Goal: Task Accomplishment & Management: Manage account settings

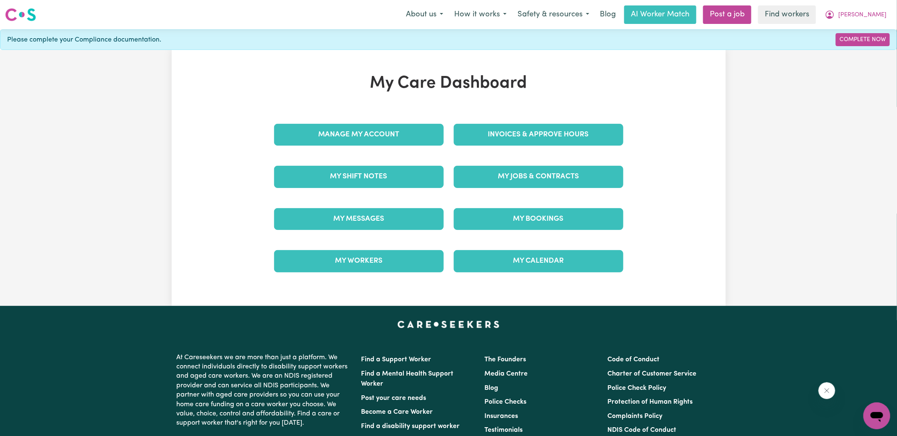
click at [471, 121] on div "Invoices & Approve Hours" at bounding box center [538, 135] width 180 height 42
click at [468, 130] on link "Invoices & Approve Hours" at bounding box center [538, 135] width 169 height 22
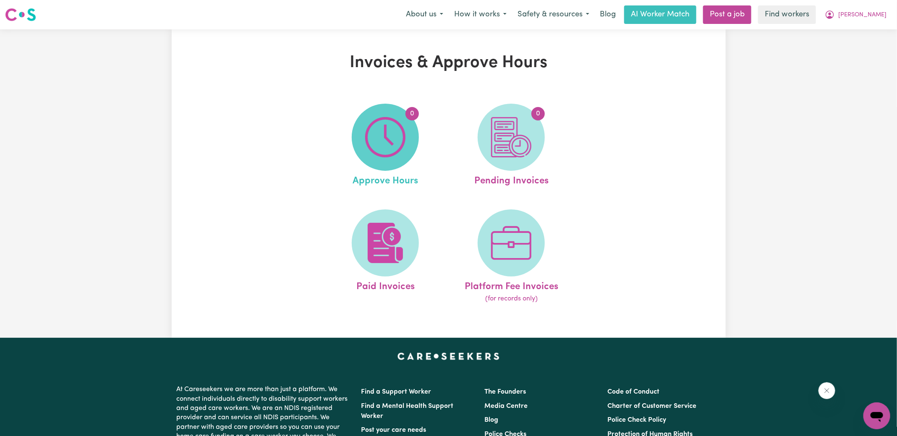
click at [388, 132] on img at bounding box center [385, 137] width 40 height 40
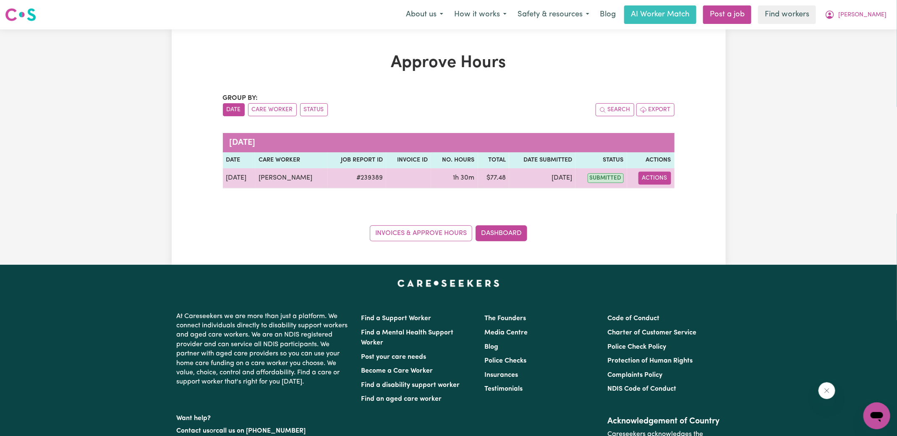
click at [657, 180] on button "Actions" at bounding box center [654, 178] width 33 height 13
click at [660, 195] on link "View Job Report" at bounding box center [674, 197] width 72 height 17
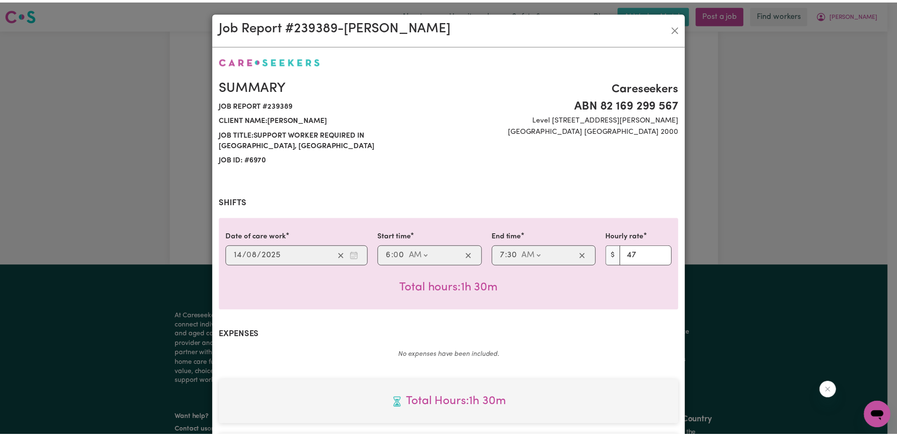
scroll to position [209, 0]
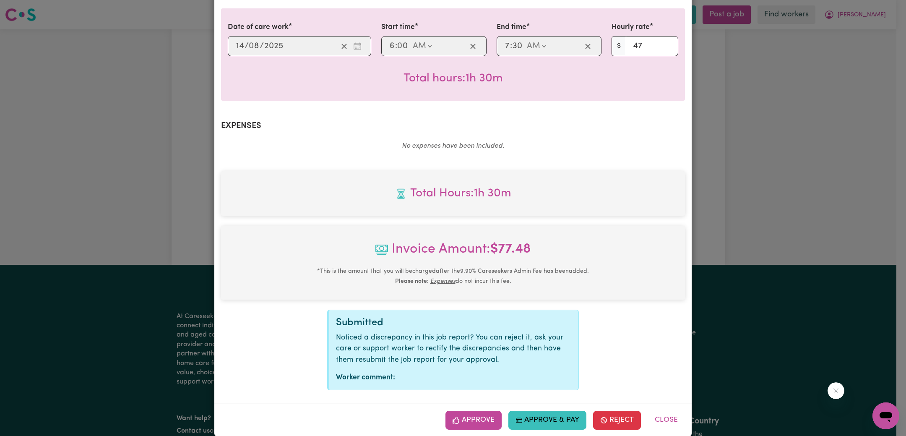
click at [482, 411] on button "Approve" at bounding box center [474, 420] width 56 height 18
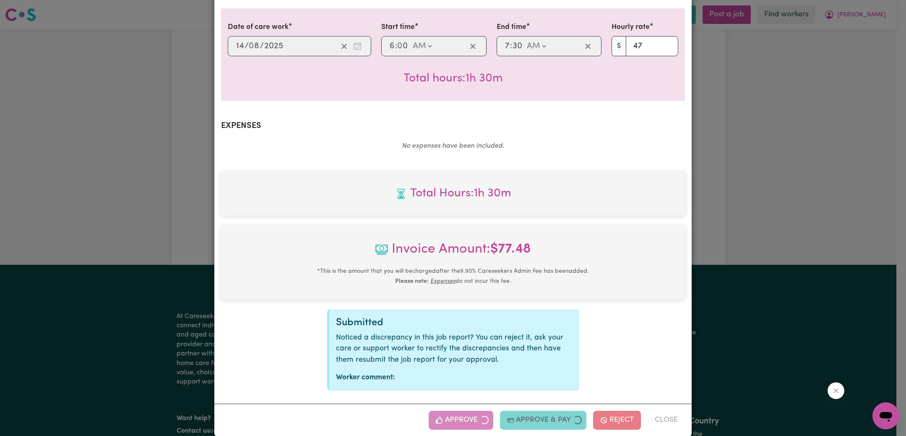
click at [834, 231] on div "Job Report # 239389 - [PERSON_NAME] Summary Job report # 239389 Client name: [P…" at bounding box center [453, 218] width 906 height 436
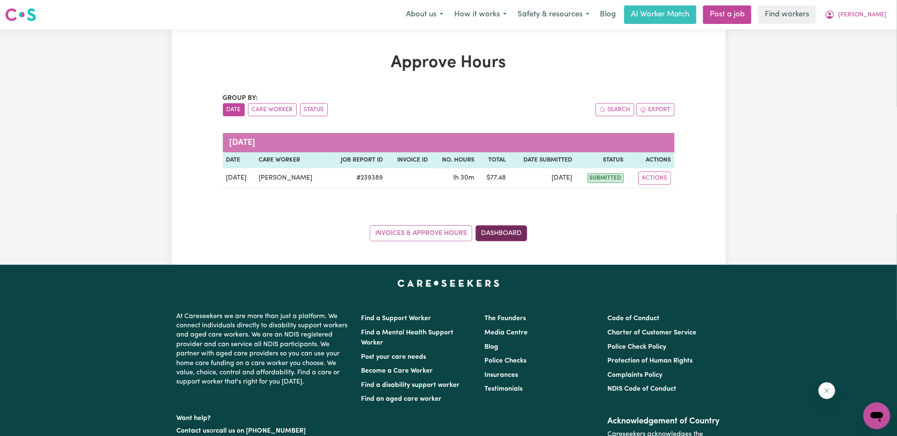
click at [518, 236] on link "Dashboard" at bounding box center [501, 233] width 52 height 16
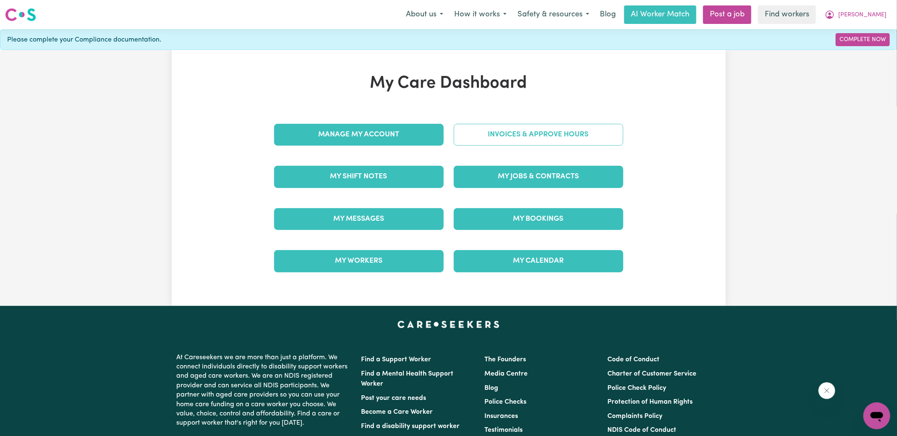
click at [506, 133] on link "Invoices & Approve Hours" at bounding box center [538, 135] width 169 height 22
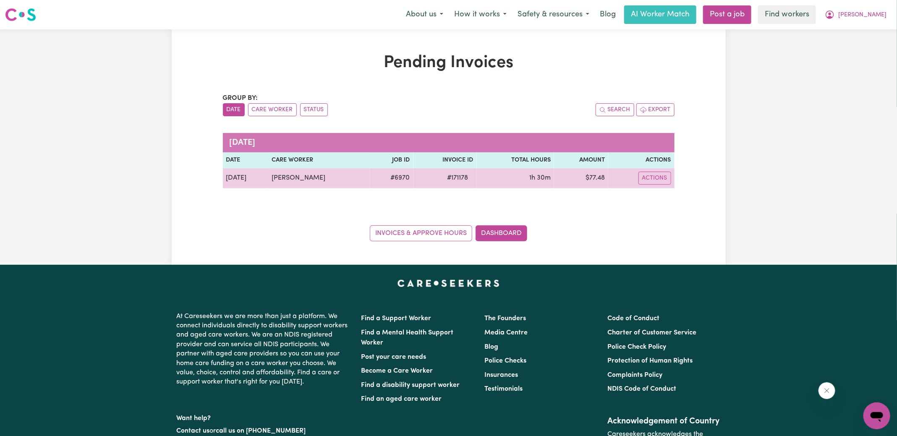
click at [461, 180] on span "# 171178" at bounding box center [457, 178] width 31 height 10
copy span "171178"
click at [599, 177] on td "$ 77.48" at bounding box center [581, 178] width 54 height 20
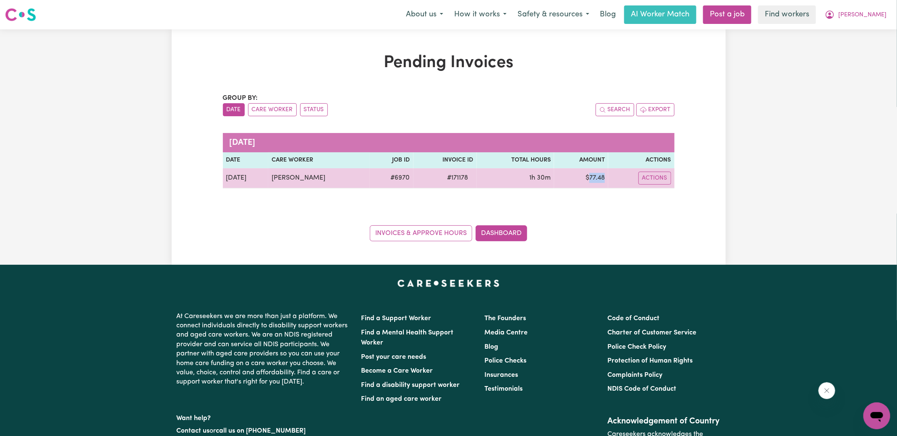
copy td "77.48"
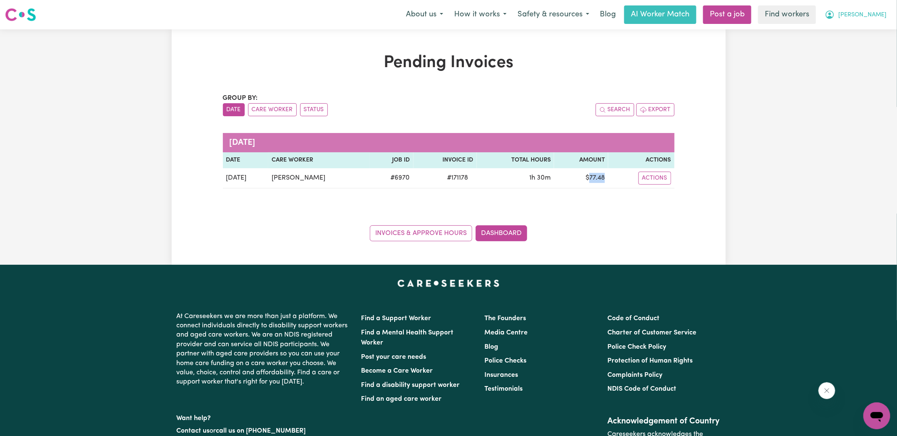
click at [834, 17] on icon "My Account" at bounding box center [829, 14] width 8 height 8
click at [858, 46] on link "Logout" at bounding box center [858, 48] width 66 height 16
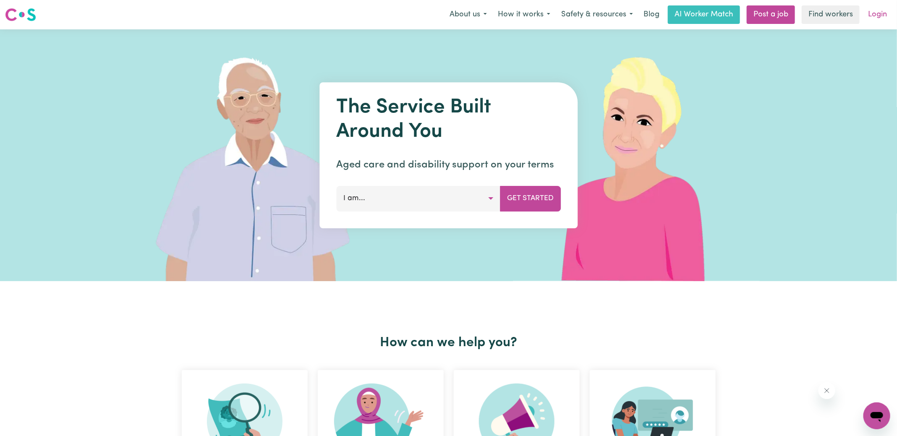
click at [879, 17] on link "Login" at bounding box center [877, 14] width 29 height 18
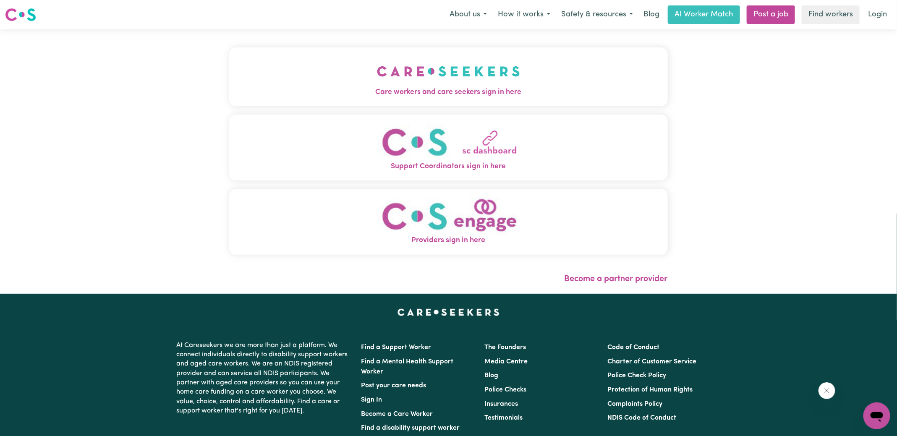
click at [346, 99] on button "Care workers and care seekers sign in here" at bounding box center [448, 76] width 438 height 59
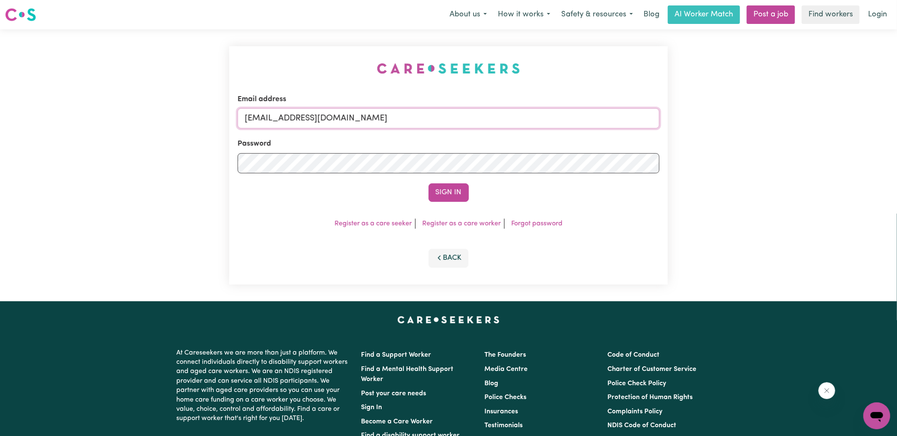
drag, startPoint x: 288, startPoint y: 117, endPoint x: 622, endPoint y: 134, distance: 334.4
click at [622, 134] on form "Email address [EMAIL_ADDRESS][DOMAIN_NAME] Password Sign In" at bounding box center [448, 148] width 422 height 108
type input "[EMAIL_ADDRESS][DOMAIN_NAME]"
click at [428, 183] on button "Sign In" at bounding box center [448, 192] width 40 height 18
